Goal: Find specific page/section: Find specific page/section

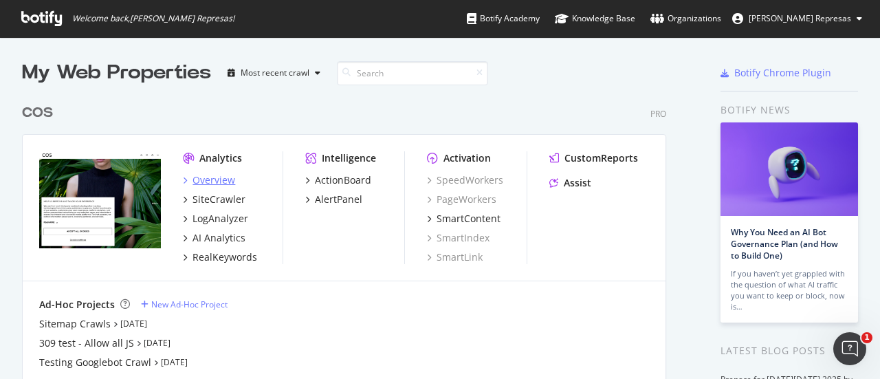
click at [201, 181] on div "Overview" at bounding box center [214, 180] width 43 height 14
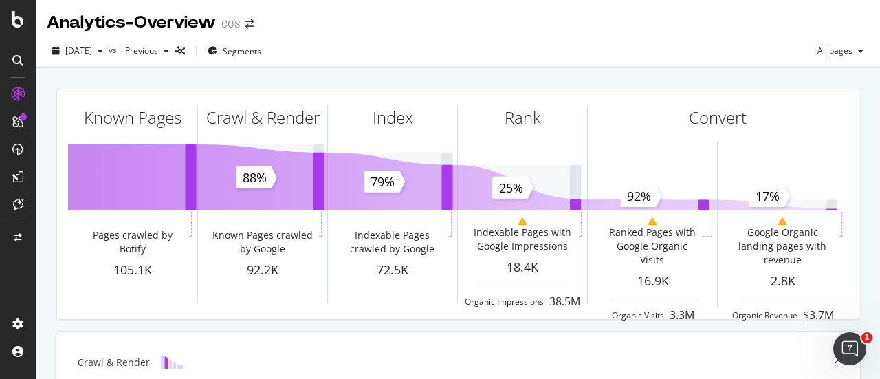
click at [17, 56] on icon at bounding box center [17, 60] width 11 height 11
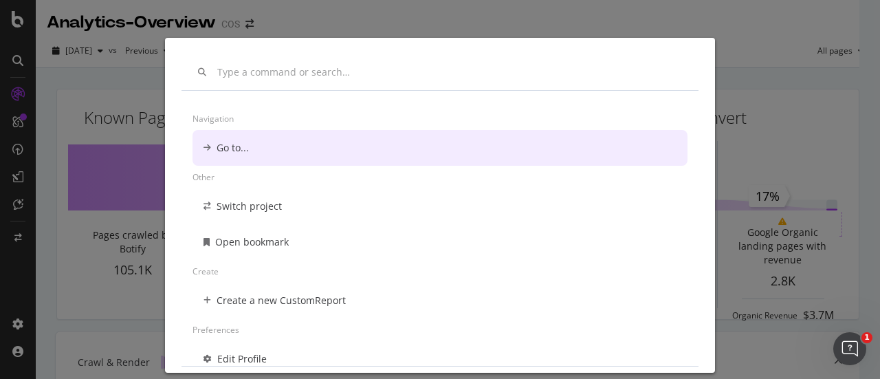
click at [14, 56] on div "Navigation Go to... Other Switch project Open bookmark Create Create a new Cust…" at bounding box center [440, 189] width 880 height 379
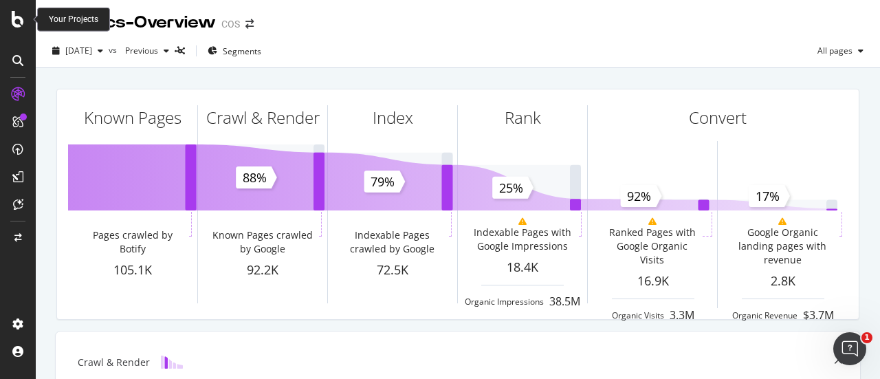
click at [11, 6] on div at bounding box center [18, 189] width 36 height 379
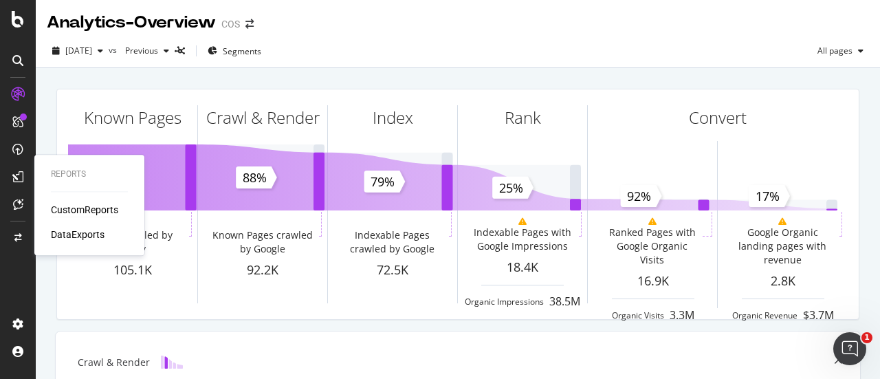
click at [74, 210] on div "CustomReports" at bounding box center [84, 210] width 67 height 14
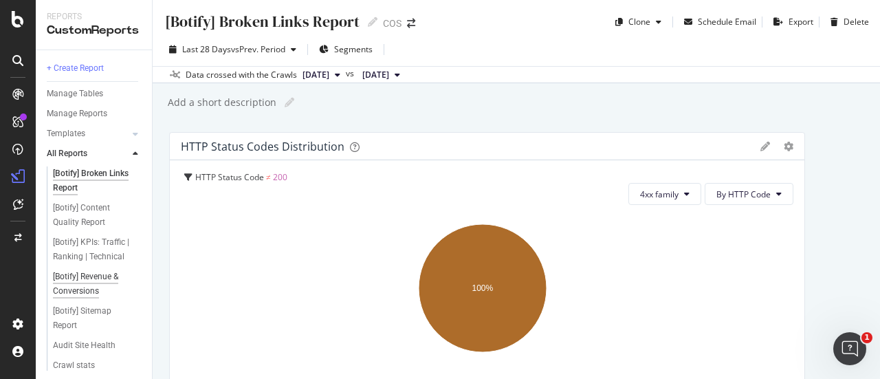
scroll to position [69, 0]
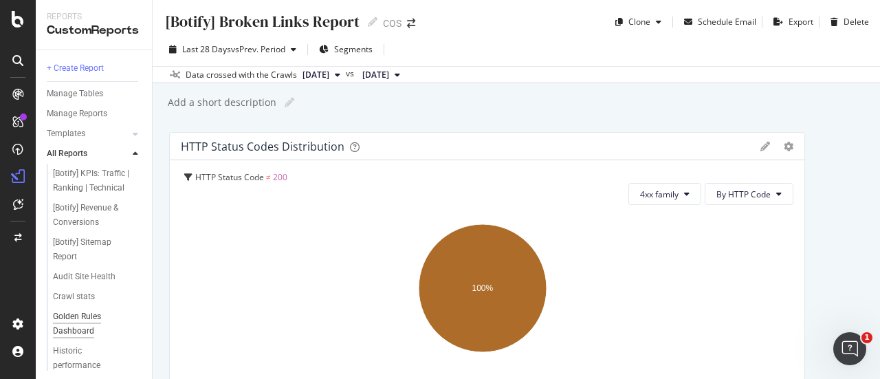
click at [80, 335] on div "Golden Rules Dashboard" at bounding box center [92, 323] width 78 height 29
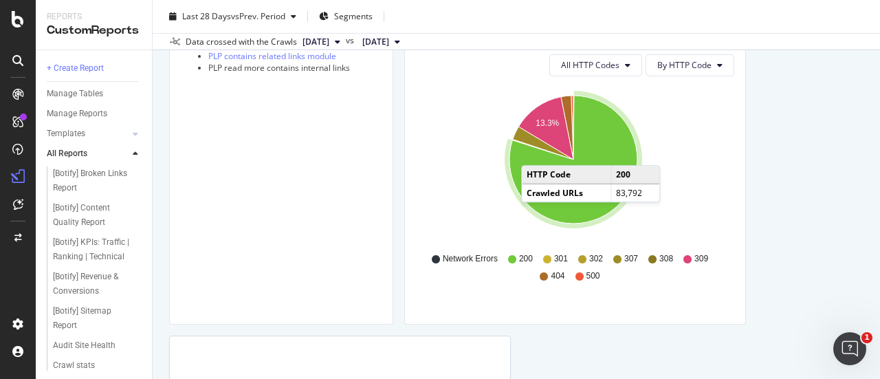
scroll to position [1788, 0]
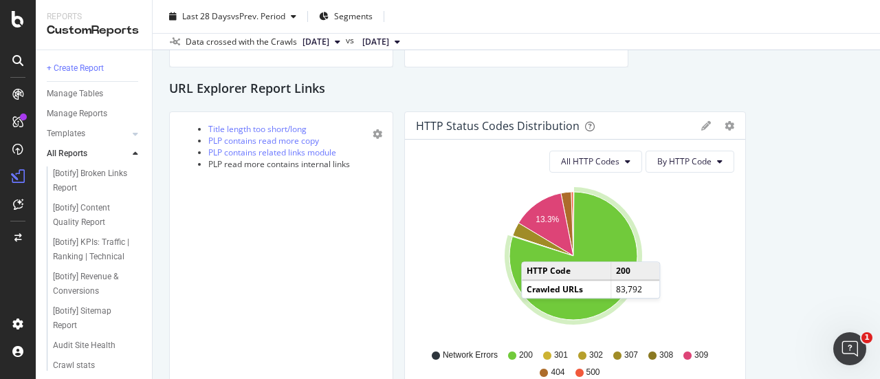
drag, startPoint x: 483, startPoint y: 91, endPoint x: 450, endPoint y: 272, distance: 183.2
click at [483, 92] on div "URL Explorer Report Links" at bounding box center [516, 89] width 695 height 22
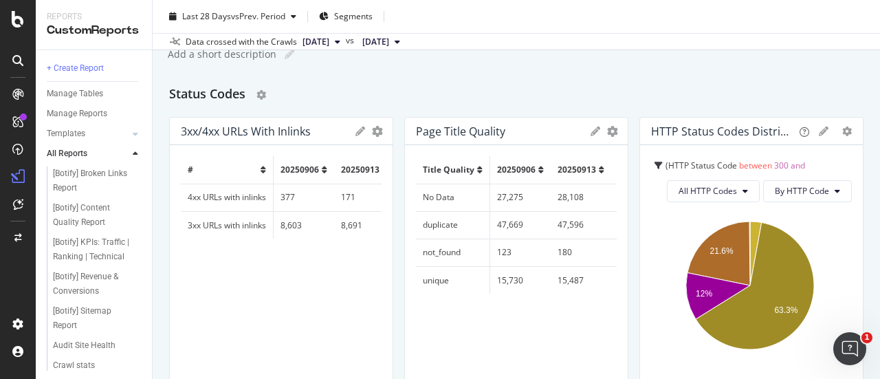
scroll to position [0, 0]
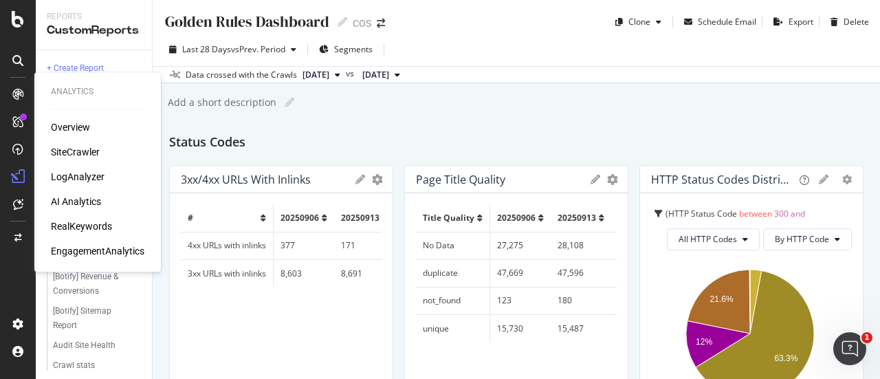
click at [23, 87] on div at bounding box center [18, 94] width 22 height 22
